Goal: Communication & Community: Share content

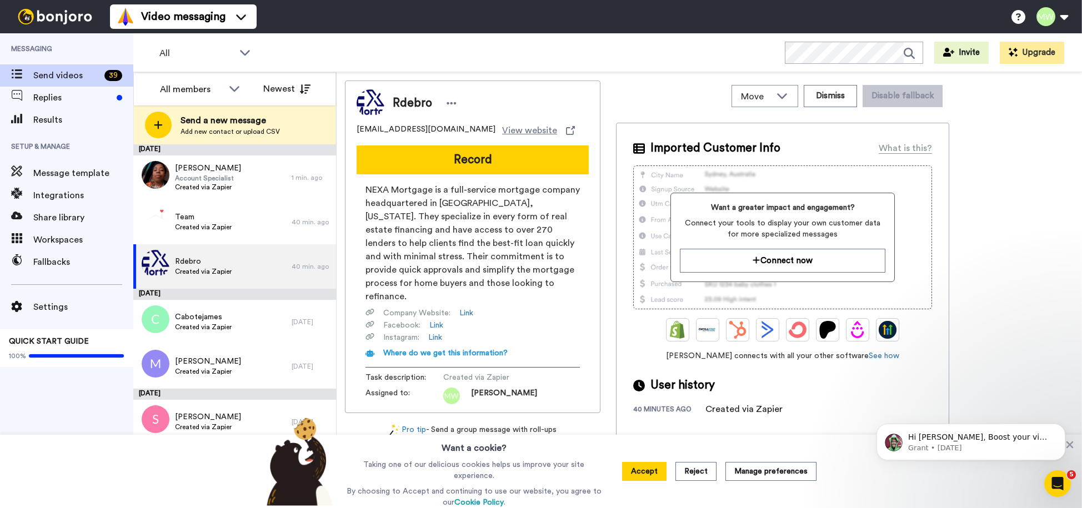
click at [504, 158] on button "Record" at bounding box center [473, 159] width 232 height 29
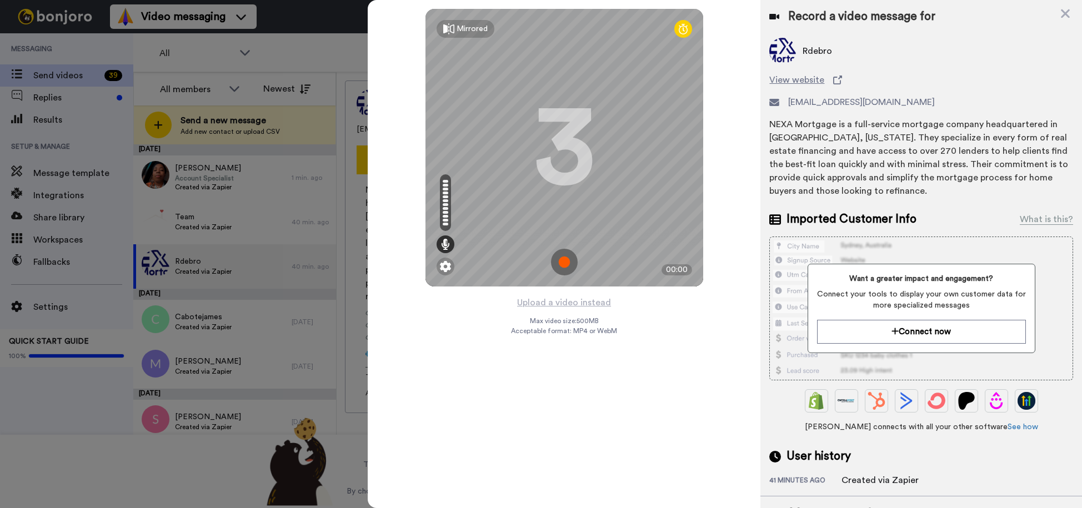
click at [564, 264] on img at bounding box center [564, 262] width 27 height 27
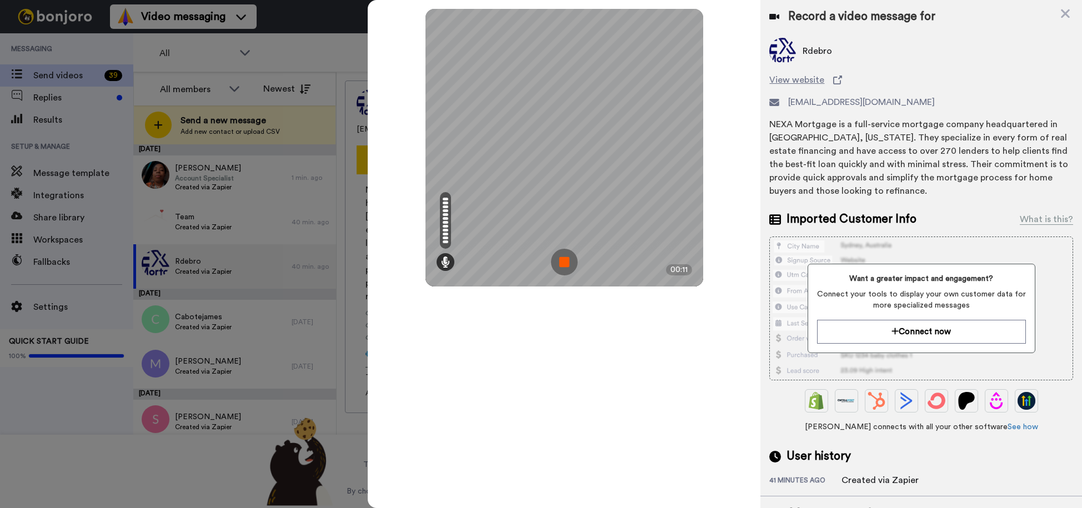
click at [564, 264] on img at bounding box center [564, 262] width 27 height 27
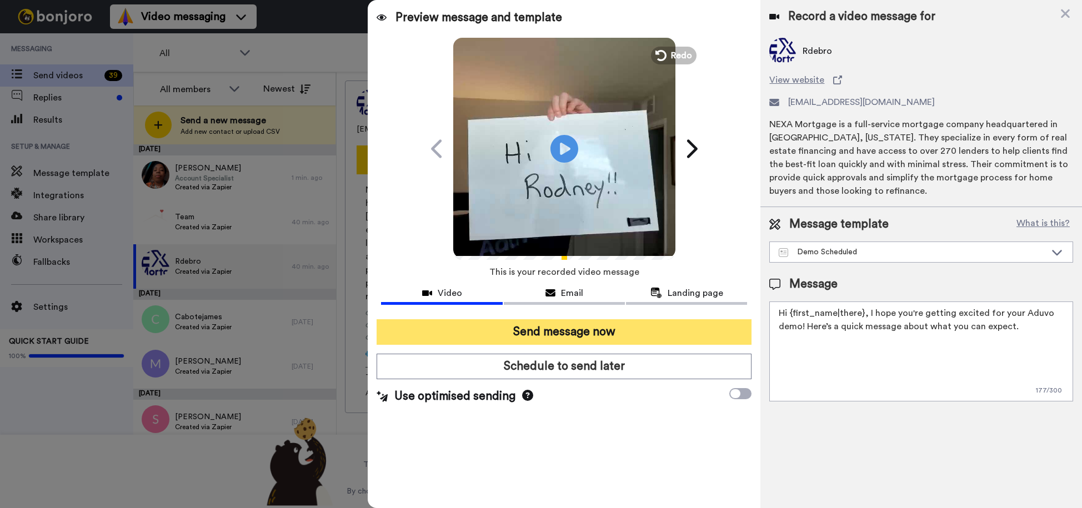
click at [604, 332] on button "Send message now" at bounding box center [564, 332] width 375 height 26
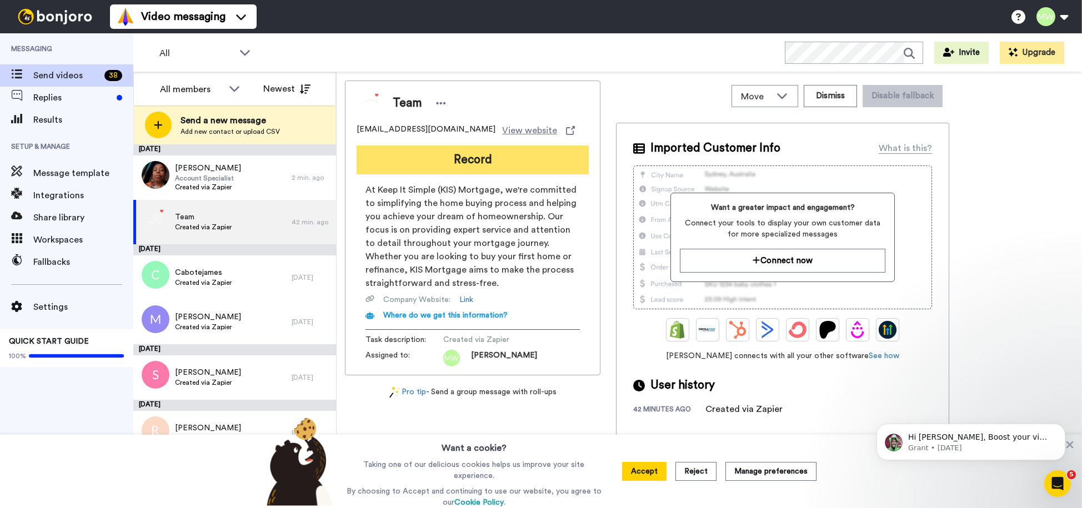
click at [466, 160] on button "Record" at bounding box center [473, 159] width 232 height 29
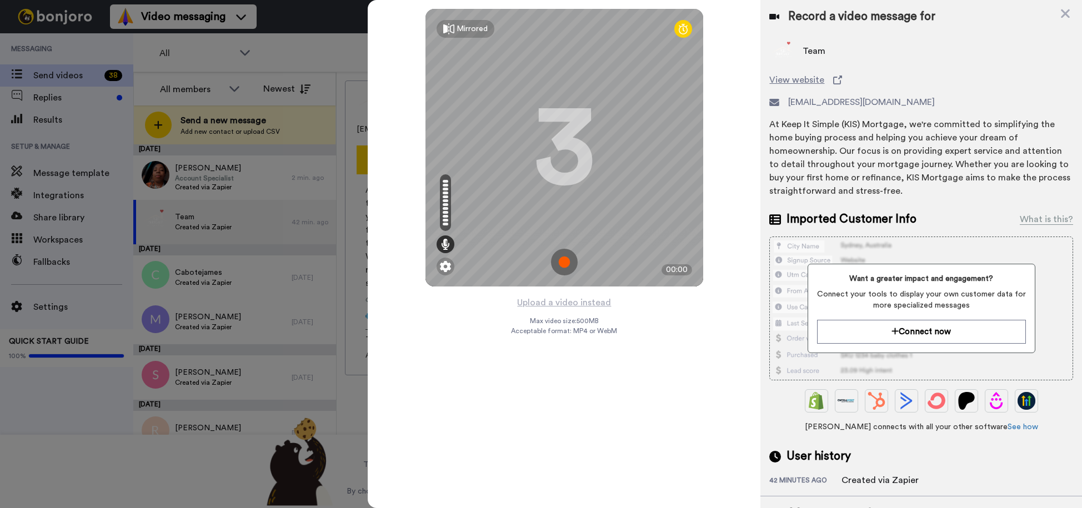
click at [563, 260] on img at bounding box center [564, 262] width 27 height 27
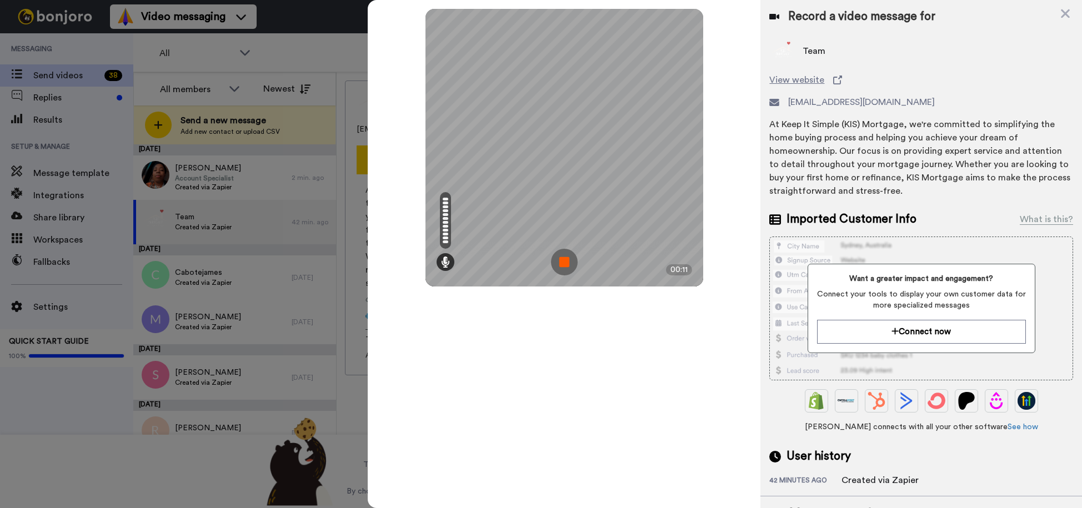
click at [561, 263] on img at bounding box center [564, 262] width 27 height 27
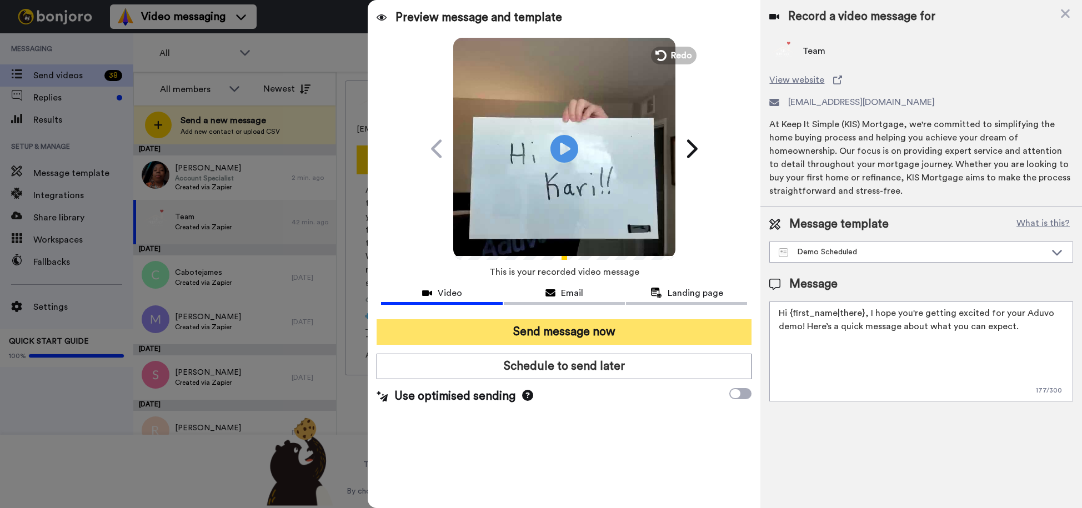
click at [597, 325] on button "Send message now" at bounding box center [564, 332] width 375 height 26
